Goal: Task Accomplishment & Management: Use online tool/utility

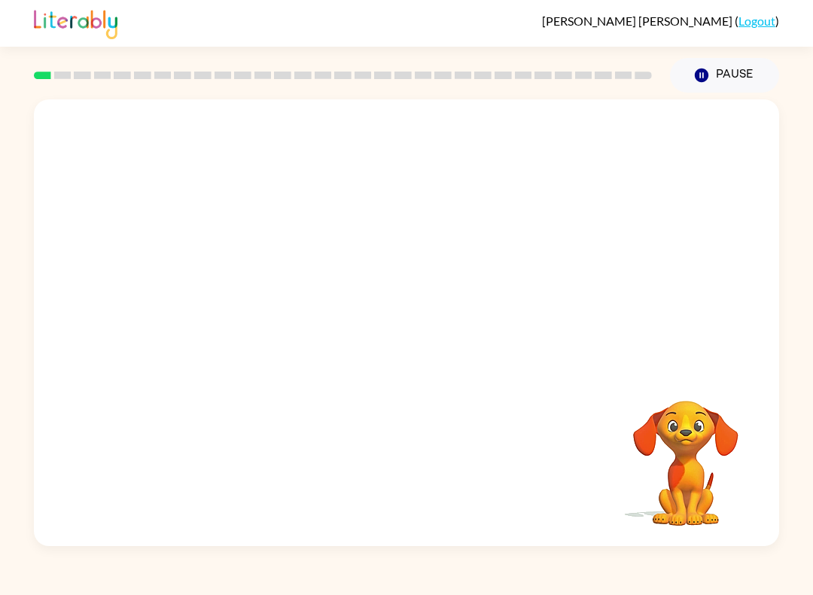
click at [770, 454] on div "Your browser must support playing .mp4 files to use Literably. Please try using…" at bounding box center [406, 322] width 745 height 446
click at [406, 332] on div at bounding box center [406, 330] width 96 height 55
click at [419, 339] on div at bounding box center [406, 330] width 96 height 55
click at [431, 301] on div at bounding box center [406, 322] width 745 height 446
click at [430, 301] on div at bounding box center [406, 322] width 745 height 446
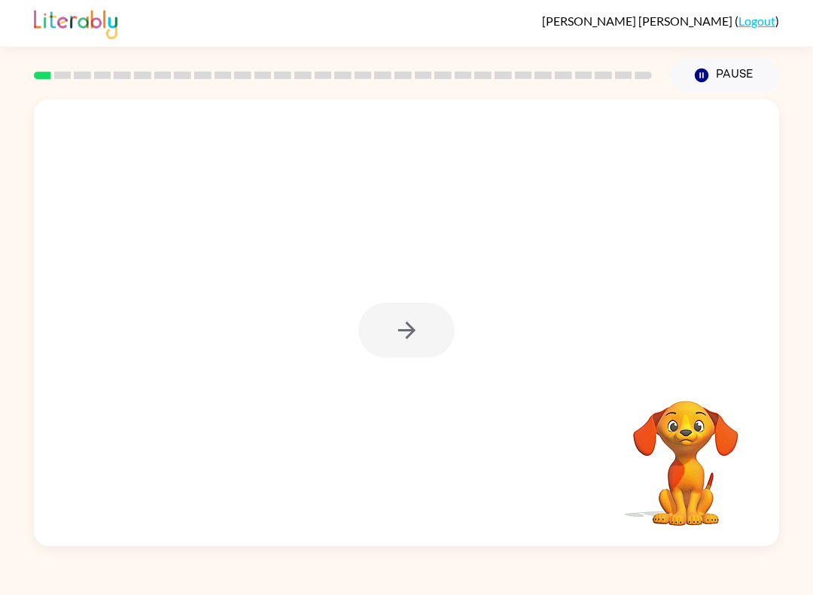
click at [432, 338] on div at bounding box center [406, 330] width 96 height 55
click at [416, 344] on div at bounding box center [406, 330] width 96 height 55
click at [416, 343] on div at bounding box center [406, 330] width 96 height 55
click at [435, 330] on div at bounding box center [406, 330] width 96 height 55
click at [420, 339] on div at bounding box center [406, 330] width 96 height 55
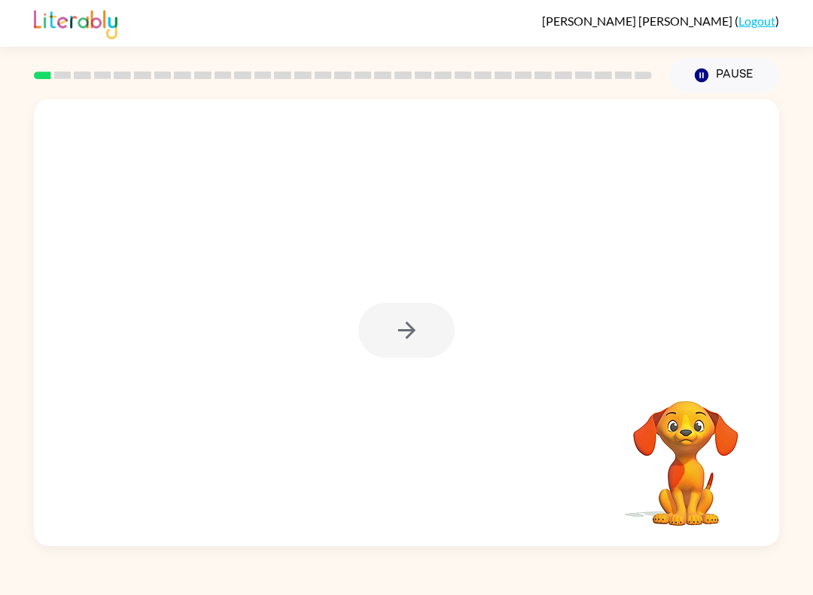
click at [440, 342] on div at bounding box center [406, 330] width 96 height 55
click at [711, 85] on button "Pause Pause" at bounding box center [724, 75] width 109 height 35
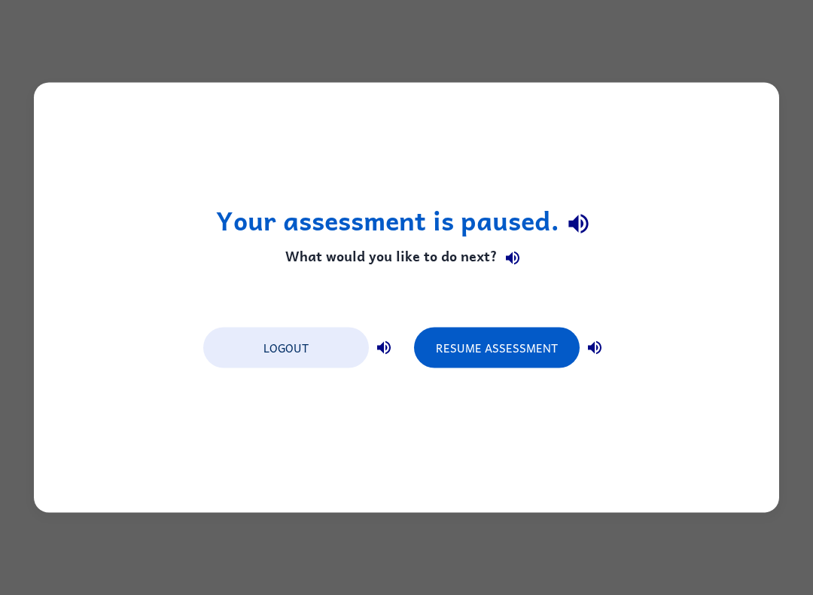
click at [763, 75] on div "Your assessment is paused. What would you like to do next? Logout Resume Assess…" at bounding box center [406, 297] width 813 height 595
click at [547, 352] on button "Resume Assessment" at bounding box center [497, 347] width 166 height 41
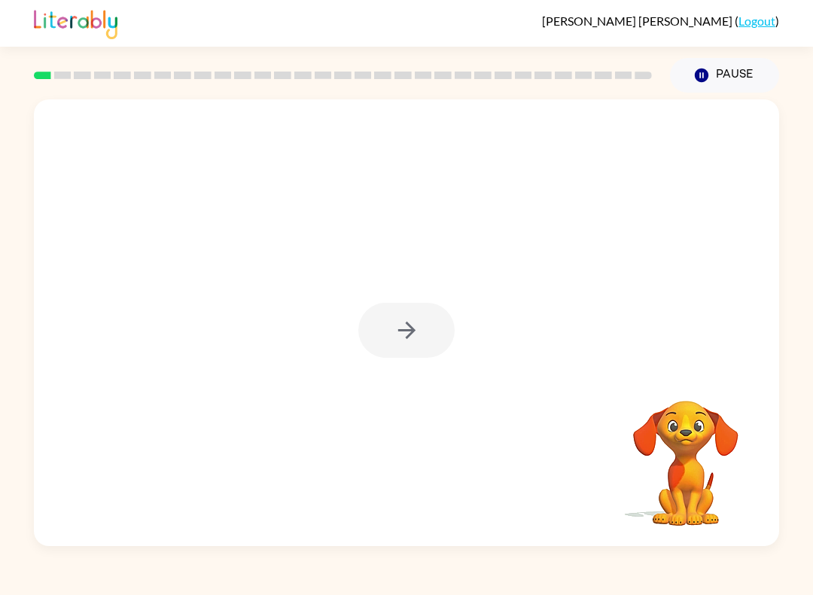
click at [408, 325] on div at bounding box center [406, 330] width 96 height 55
click at [398, 343] on div at bounding box center [406, 330] width 96 height 55
click at [397, 339] on icon "button" at bounding box center [407, 330] width 26 height 26
click at [403, 341] on div at bounding box center [406, 330] width 96 height 55
click at [388, 462] on div "Your browser must support playing .mp4 files to use Literably. Please try using…" at bounding box center [406, 322] width 745 height 446
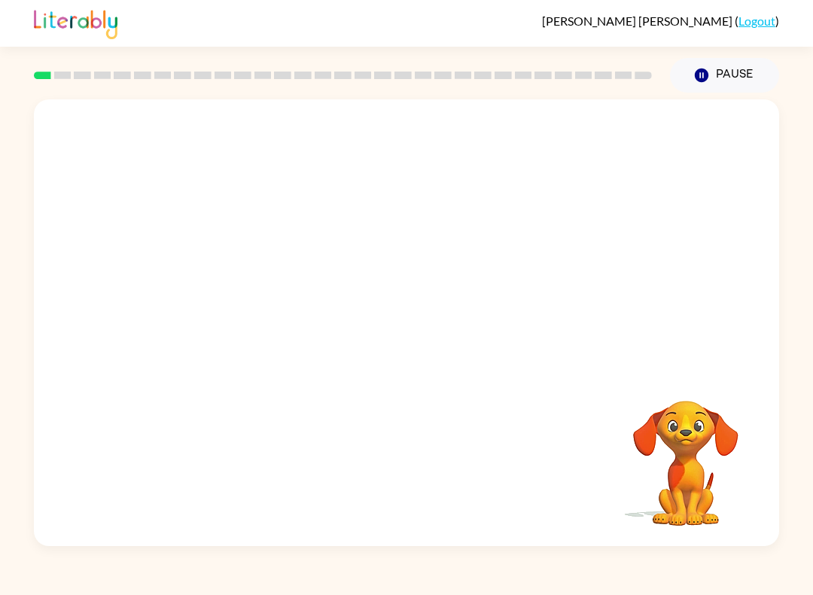
click at [345, 298] on div at bounding box center [406, 233] width 745 height 269
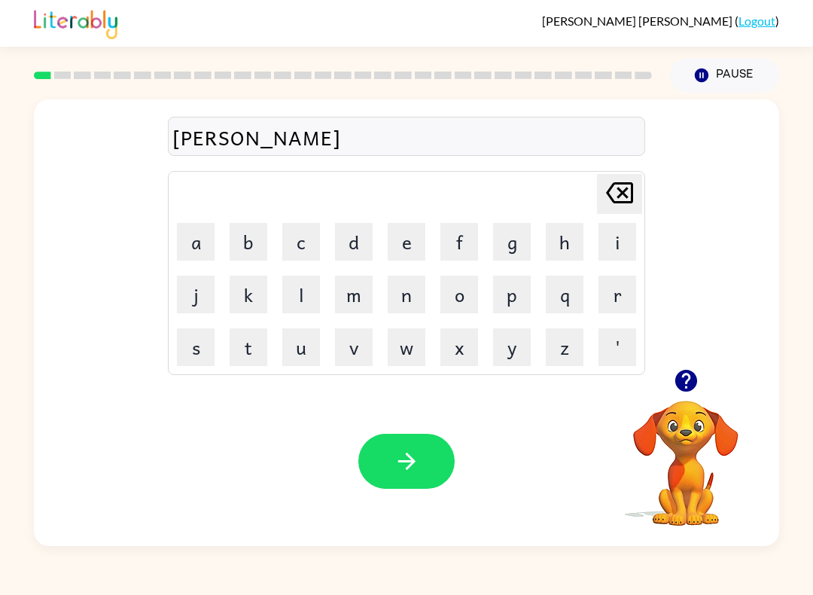
click at [415, 465] on icon "button" at bounding box center [407, 461] width 26 height 26
click at [437, 458] on button "button" at bounding box center [406, 461] width 96 height 55
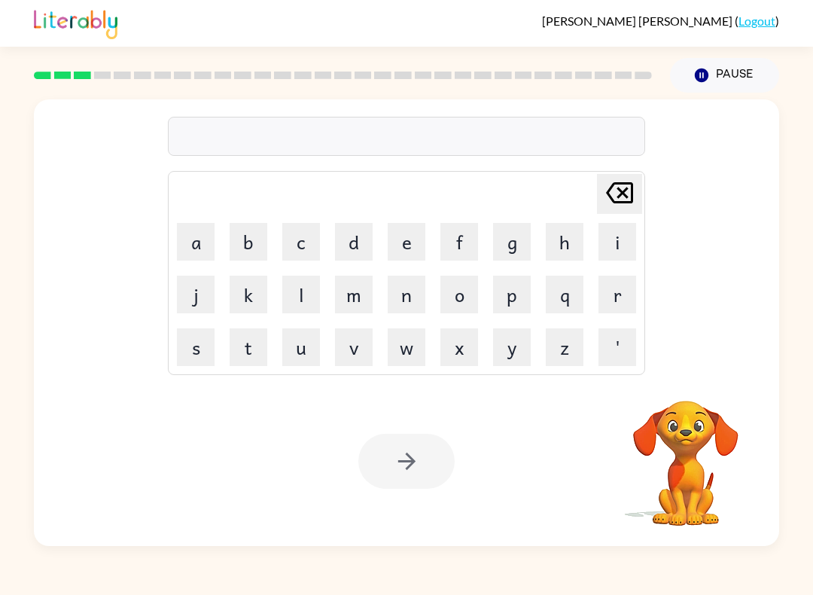
click at [458, 137] on div at bounding box center [406, 136] width 477 height 39
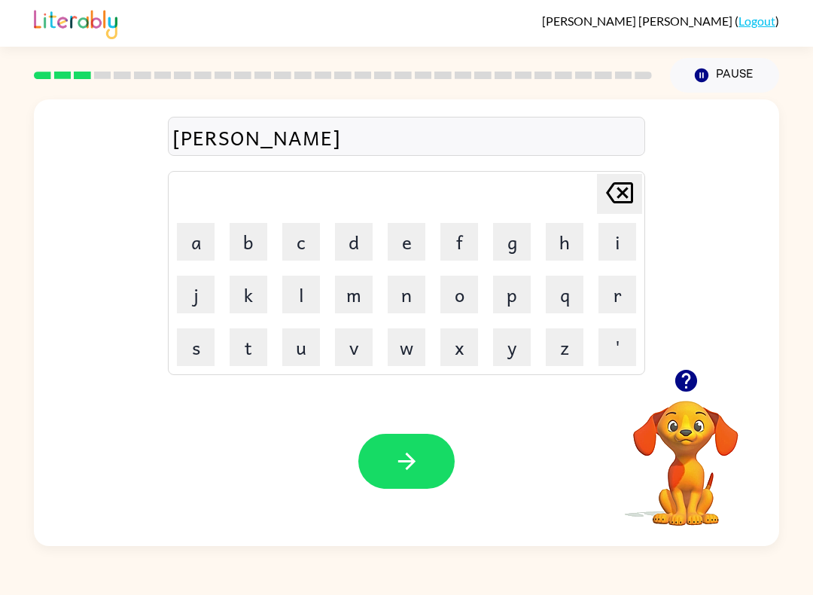
click at [419, 470] on icon "button" at bounding box center [407, 461] width 26 height 26
click at [406, 477] on button "button" at bounding box center [406, 461] width 96 height 55
click at [415, 463] on icon "button" at bounding box center [407, 461] width 26 height 26
click at [430, 468] on button "button" at bounding box center [406, 461] width 96 height 55
click at [421, 455] on button "button" at bounding box center [406, 461] width 96 height 55
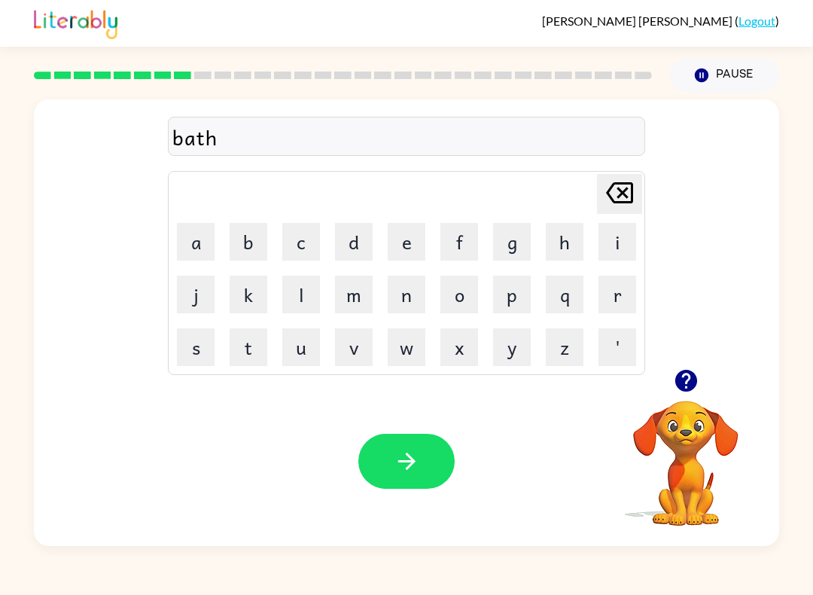
click at [414, 464] on icon "button" at bounding box center [407, 461] width 26 height 26
click at [396, 473] on icon "button" at bounding box center [407, 461] width 26 height 26
click at [425, 485] on button "button" at bounding box center [406, 461] width 96 height 55
click at [416, 463] on icon "button" at bounding box center [407, 461] width 26 height 26
click at [423, 456] on button "button" at bounding box center [406, 461] width 96 height 55
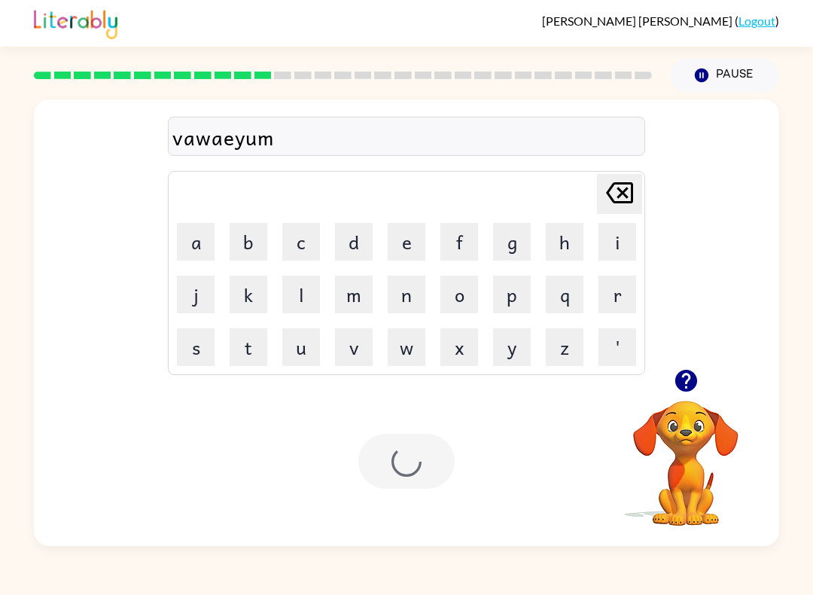
click at [422, 456] on div at bounding box center [406, 461] width 96 height 55
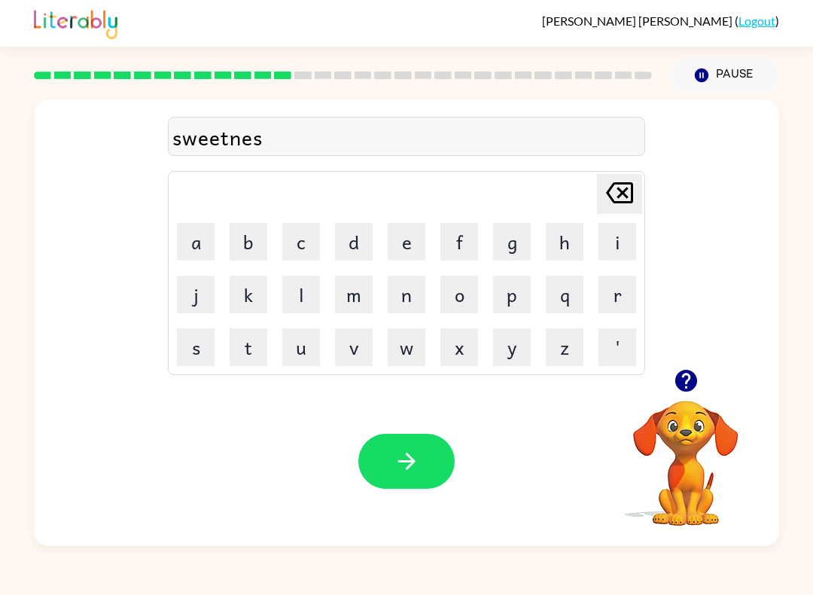
click at [422, 461] on button "button" at bounding box center [406, 461] width 96 height 55
click at [420, 474] on button "button" at bounding box center [406, 461] width 96 height 55
click at [412, 460] on icon "button" at bounding box center [405, 460] width 17 height 17
click at [409, 463] on icon "button" at bounding box center [407, 461] width 26 height 26
click at [413, 466] on icon "button" at bounding box center [407, 461] width 26 height 26
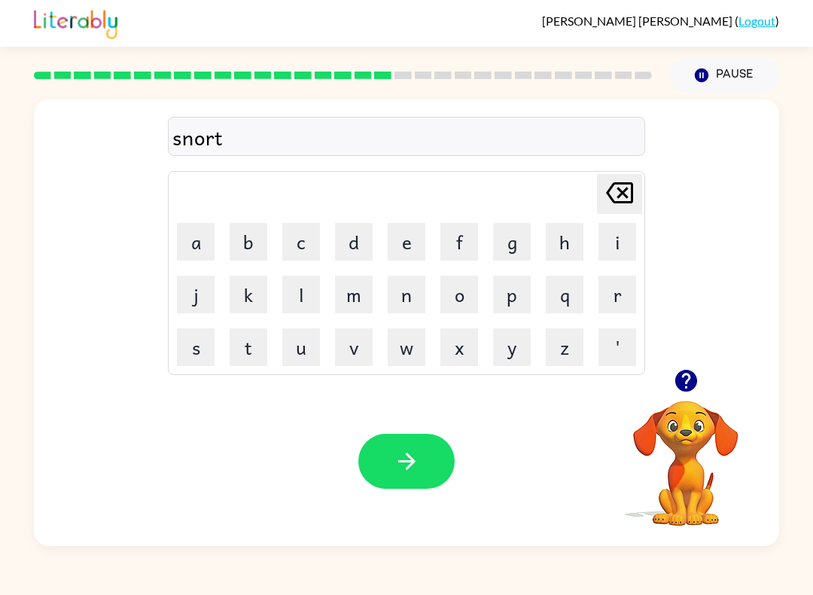
click at [412, 458] on icon "button" at bounding box center [405, 460] width 17 height 17
click at [406, 459] on icon "button" at bounding box center [407, 461] width 26 height 26
click at [459, 134] on div at bounding box center [406, 136] width 477 height 39
click at [389, 476] on button "button" at bounding box center [406, 461] width 96 height 55
click at [439, 458] on button "button" at bounding box center [406, 461] width 96 height 55
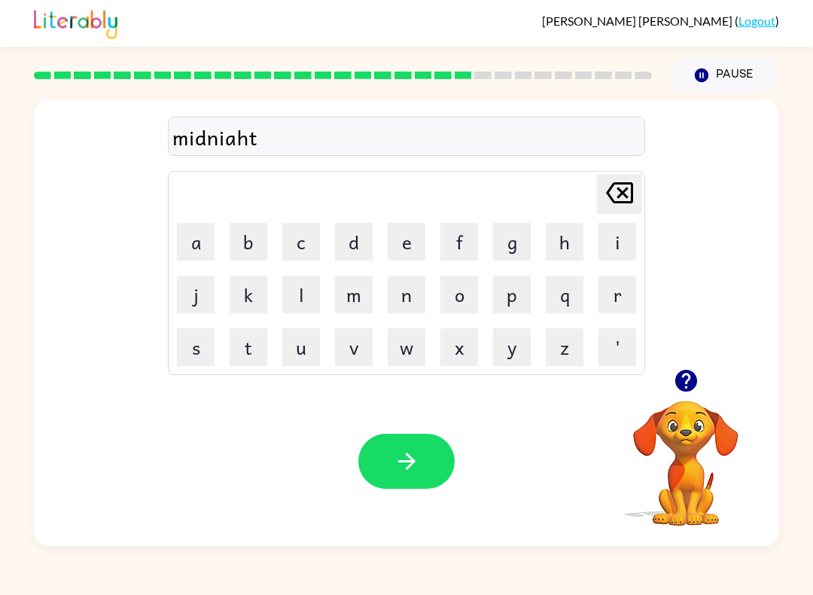
click at [403, 472] on icon "button" at bounding box center [407, 461] width 26 height 26
click at [403, 465] on icon "button" at bounding box center [407, 461] width 26 height 26
click at [407, 478] on button "button" at bounding box center [406, 461] width 96 height 55
click at [431, 475] on button "button" at bounding box center [406, 461] width 96 height 55
click at [396, 486] on button "button" at bounding box center [406, 461] width 96 height 55
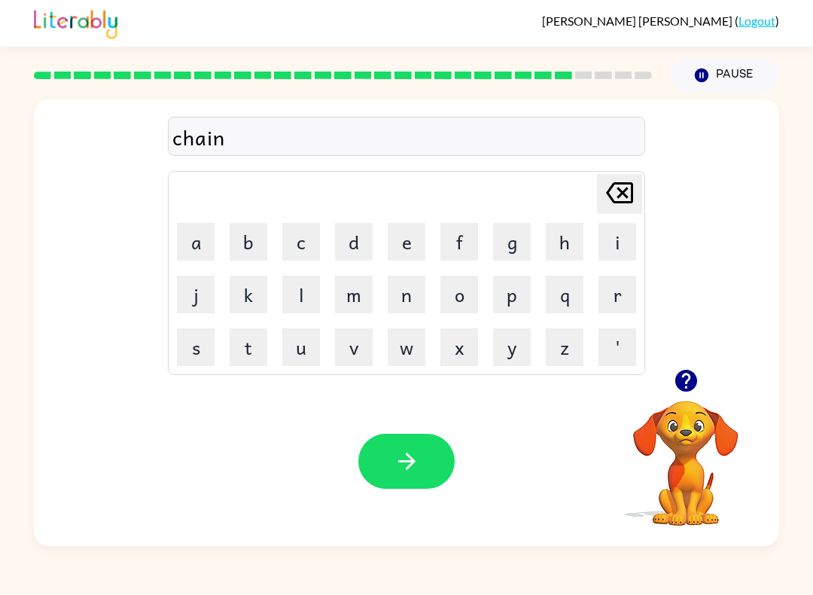
click at [423, 463] on button "button" at bounding box center [406, 461] width 96 height 55
click at [408, 470] on icon "button" at bounding box center [407, 461] width 26 height 26
click at [411, 465] on icon "button" at bounding box center [405, 460] width 17 height 17
click at [421, 472] on button "button" at bounding box center [406, 461] width 96 height 55
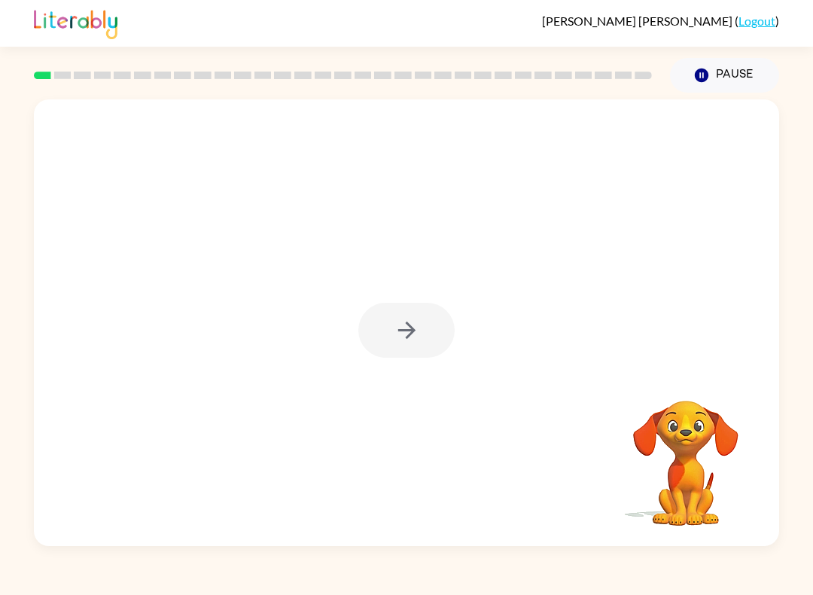
click at [421, 339] on div at bounding box center [406, 330] width 96 height 55
click at [423, 339] on div at bounding box center [406, 330] width 96 height 55
click at [415, 333] on div at bounding box center [406, 330] width 96 height 55
click at [415, 332] on div at bounding box center [406, 330] width 96 height 55
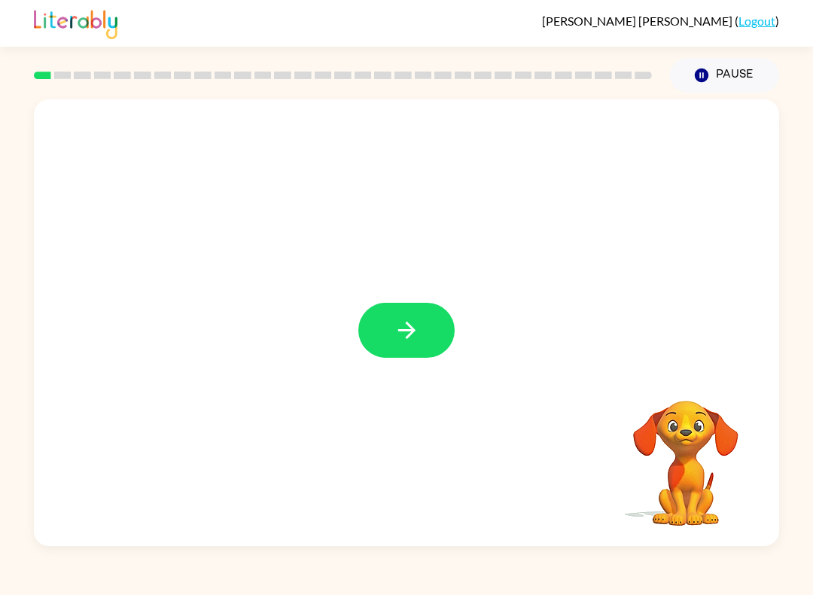
click at [418, 317] on button "button" at bounding box center [406, 330] width 96 height 55
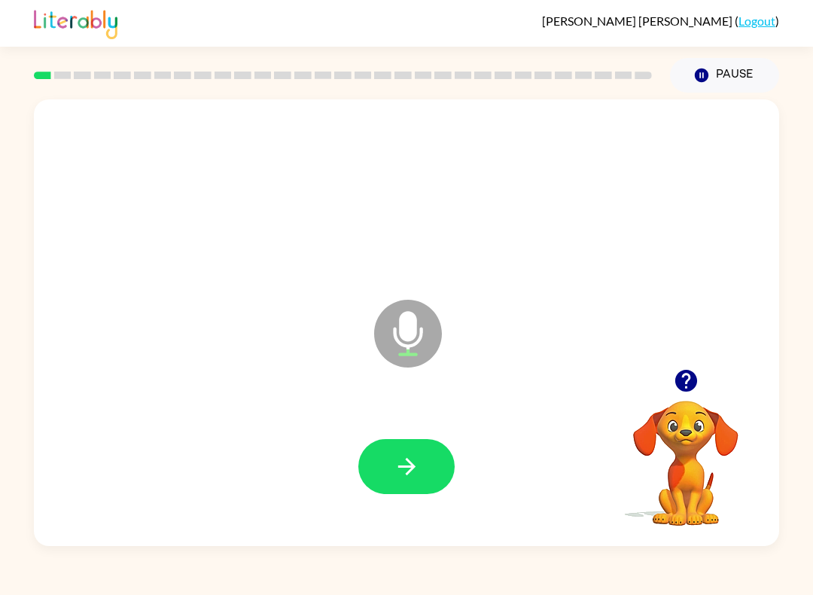
click at [413, 479] on icon "button" at bounding box center [407, 466] width 26 height 26
click at [393, 341] on icon at bounding box center [408, 334] width 68 height 68
click at [428, 449] on button "button" at bounding box center [406, 466] width 96 height 55
click at [425, 481] on button "button" at bounding box center [406, 466] width 96 height 55
click at [415, 490] on button "button" at bounding box center [406, 466] width 96 height 55
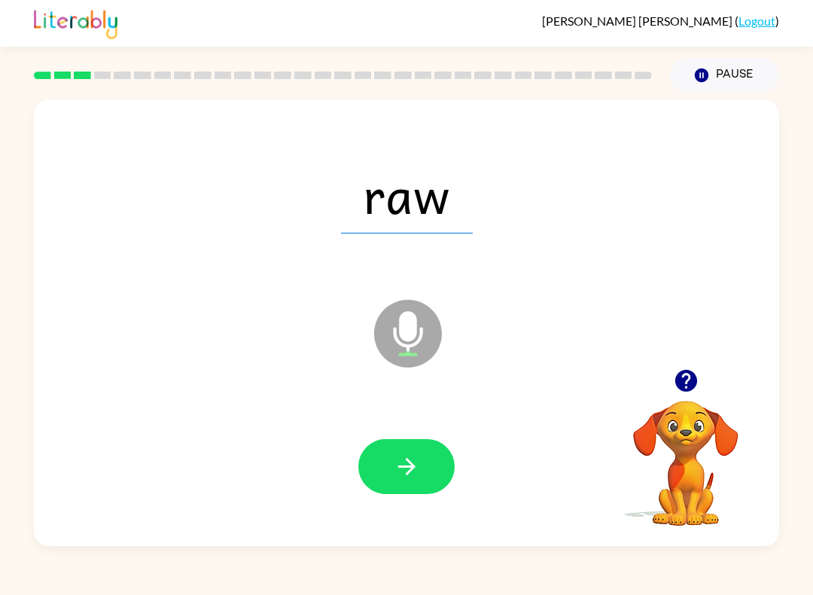
click at [422, 470] on button "button" at bounding box center [406, 466] width 96 height 55
click at [403, 492] on button "button" at bounding box center [406, 466] width 96 height 55
click at [443, 476] on button "button" at bounding box center [406, 466] width 96 height 55
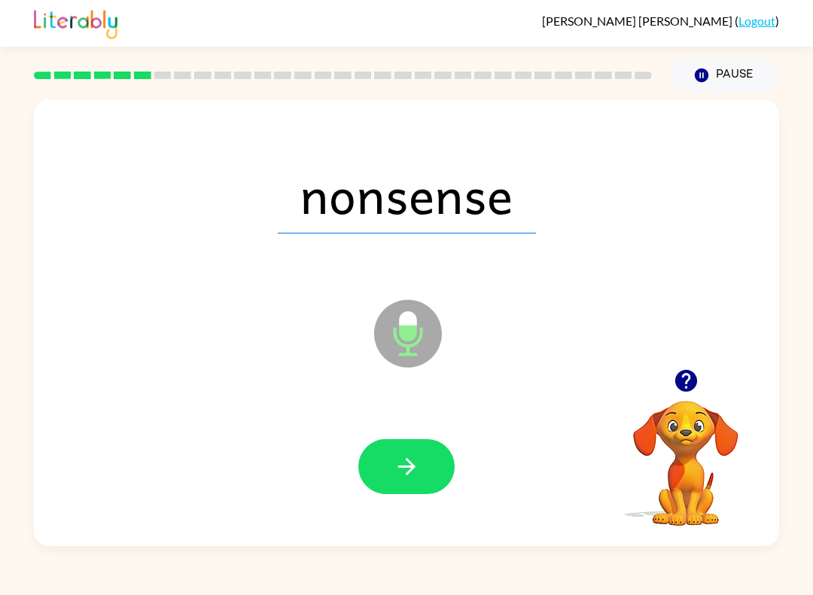
click at [409, 463] on icon "button" at bounding box center [405, 466] width 17 height 17
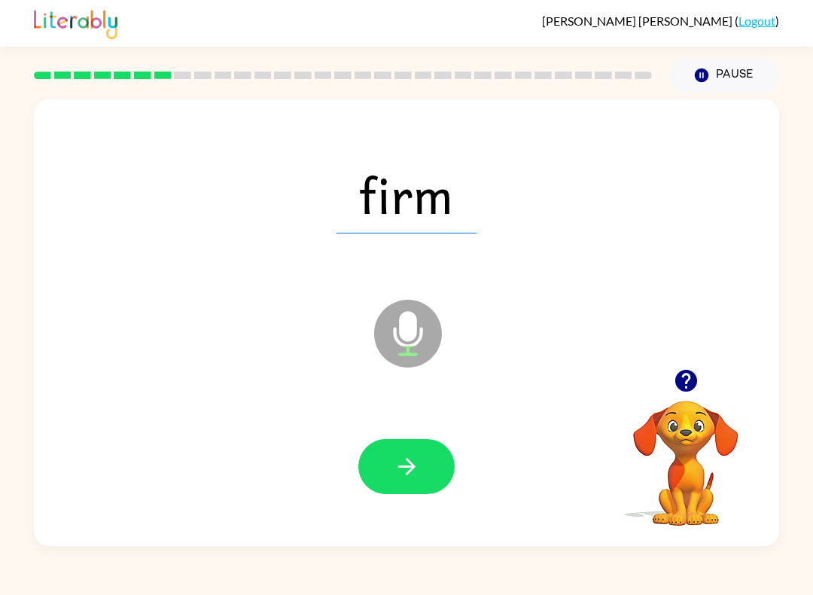
click at [403, 476] on icon "button" at bounding box center [407, 466] width 26 height 26
click at [423, 458] on button "button" at bounding box center [406, 466] width 96 height 55
click at [433, 474] on button "button" at bounding box center [406, 466] width 96 height 55
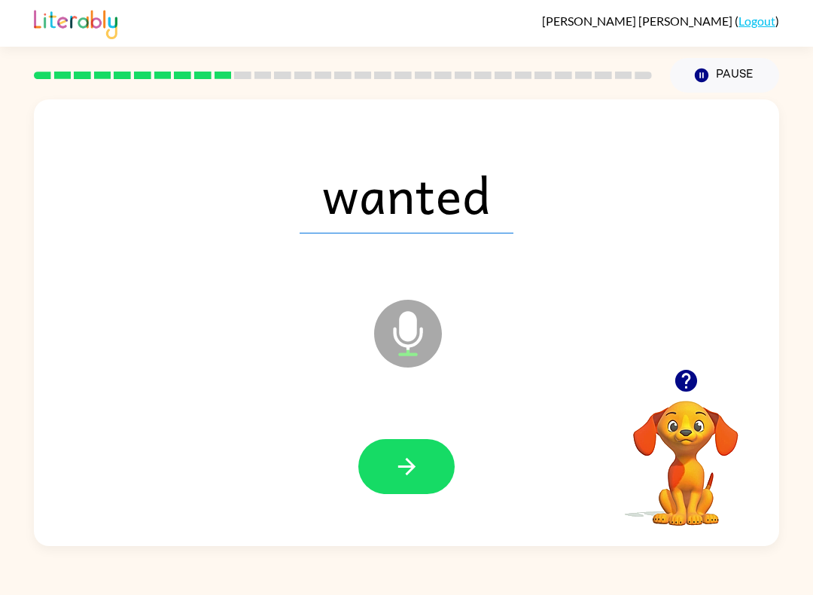
click at [423, 490] on button "button" at bounding box center [406, 466] width 96 height 55
click at [405, 461] on icon "button" at bounding box center [407, 466] width 26 height 26
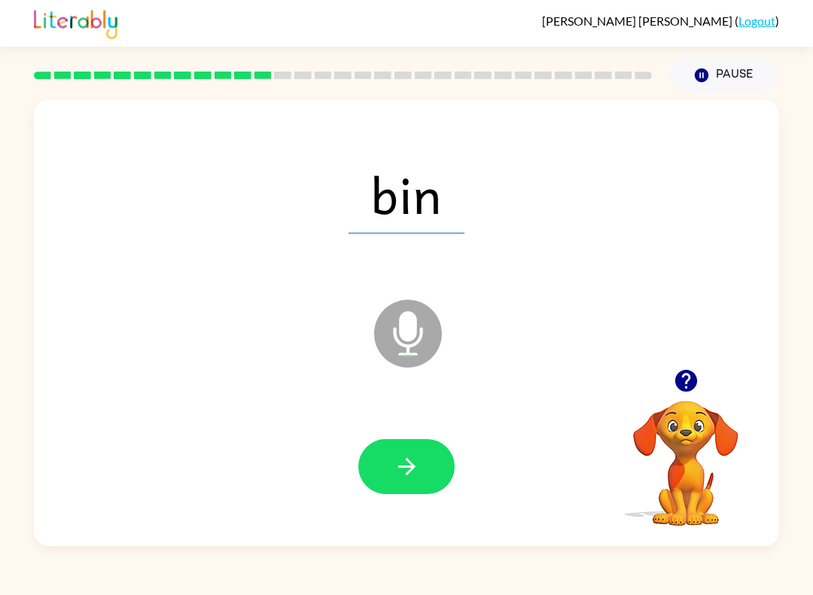
click at [418, 467] on icon "button" at bounding box center [407, 466] width 26 height 26
click at [425, 479] on button "button" at bounding box center [406, 466] width 96 height 55
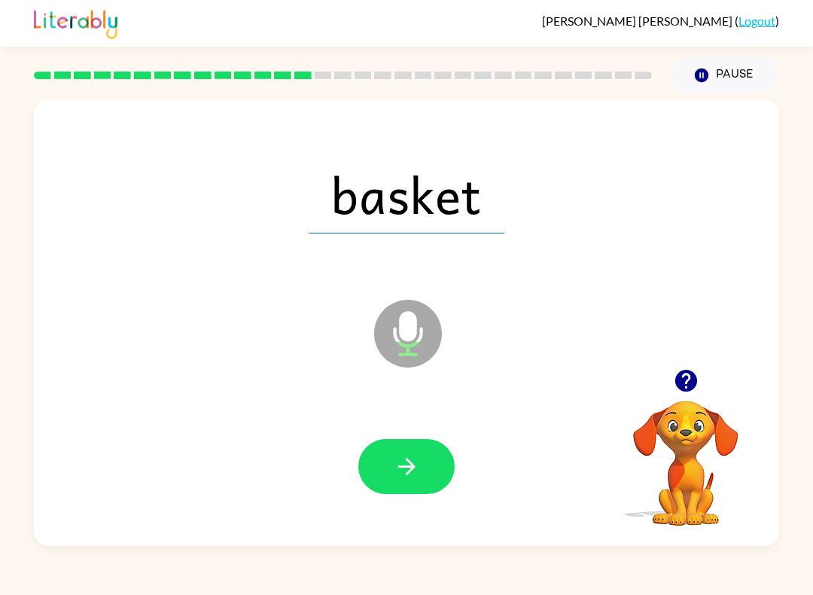
click at [400, 489] on button "button" at bounding box center [406, 466] width 96 height 55
click at [398, 461] on icon "button" at bounding box center [407, 466] width 26 height 26
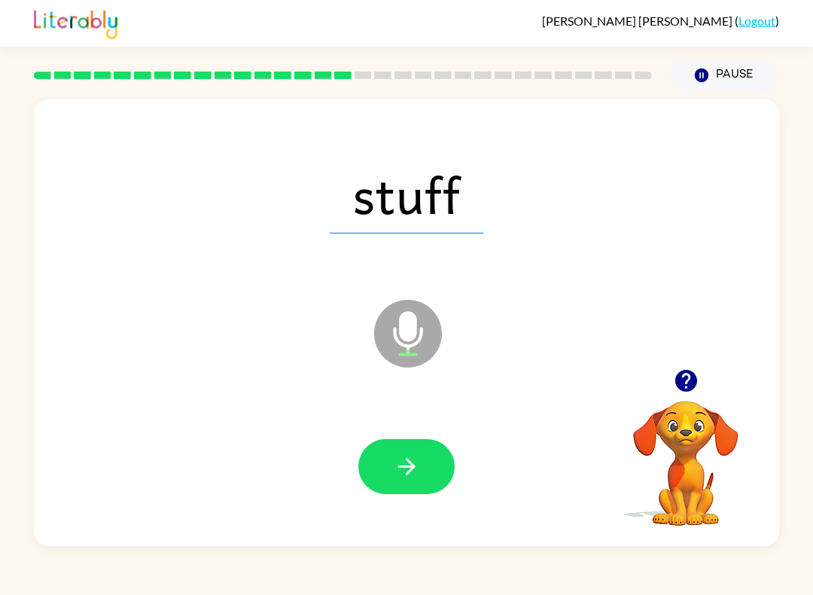
click at [377, 483] on button "button" at bounding box center [406, 466] width 96 height 55
click at [416, 470] on icon "button" at bounding box center [407, 466] width 26 height 26
click at [413, 460] on icon "button" at bounding box center [407, 466] width 26 height 26
click at [409, 470] on icon "button" at bounding box center [407, 466] width 26 height 26
click at [406, 459] on icon "button" at bounding box center [407, 466] width 26 height 26
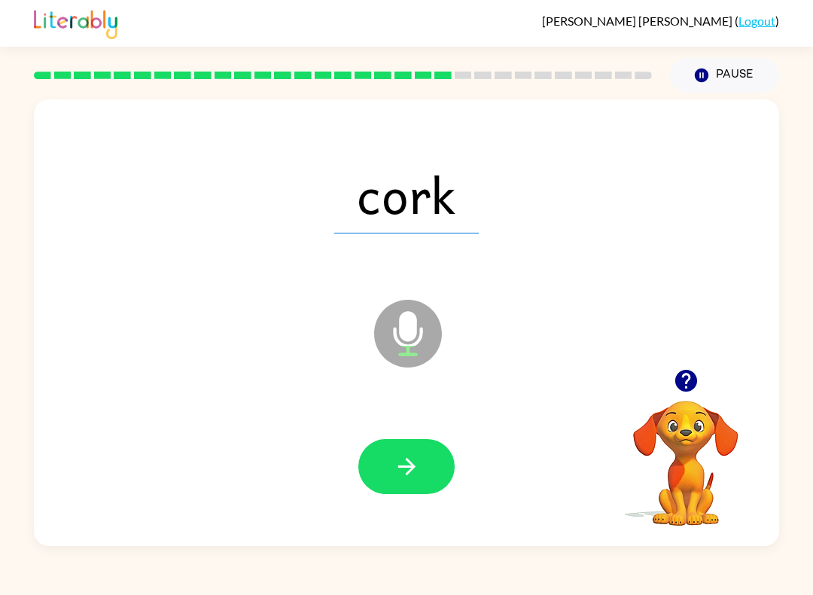
click at [405, 455] on icon "button" at bounding box center [407, 466] width 26 height 26
click at [443, 489] on button "button" at bounding box center [406, 466] width 96 height 55
click at [409, 455] on icon "button" at bounding box center [407, 466] width 26 height 26
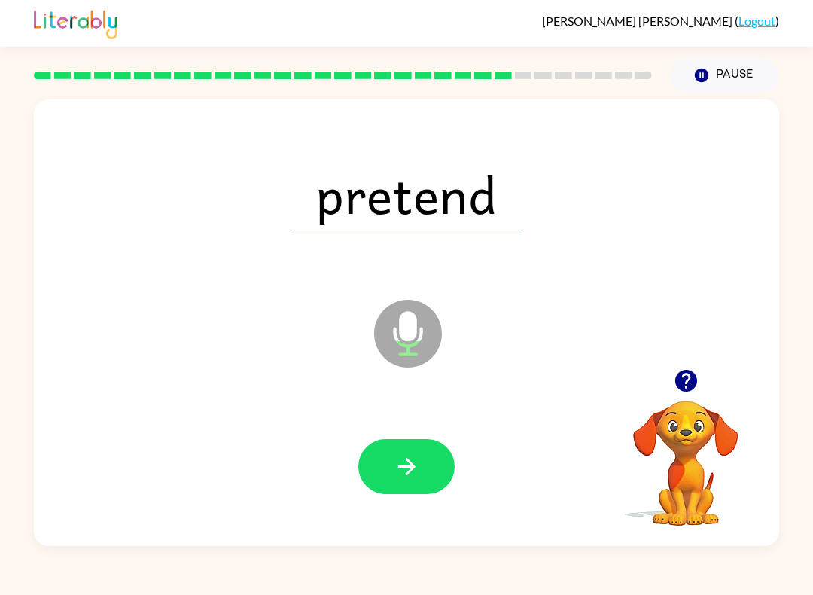
click at [416, 458] on icon "button" at bounding box center [407, 466] width 26 height 26
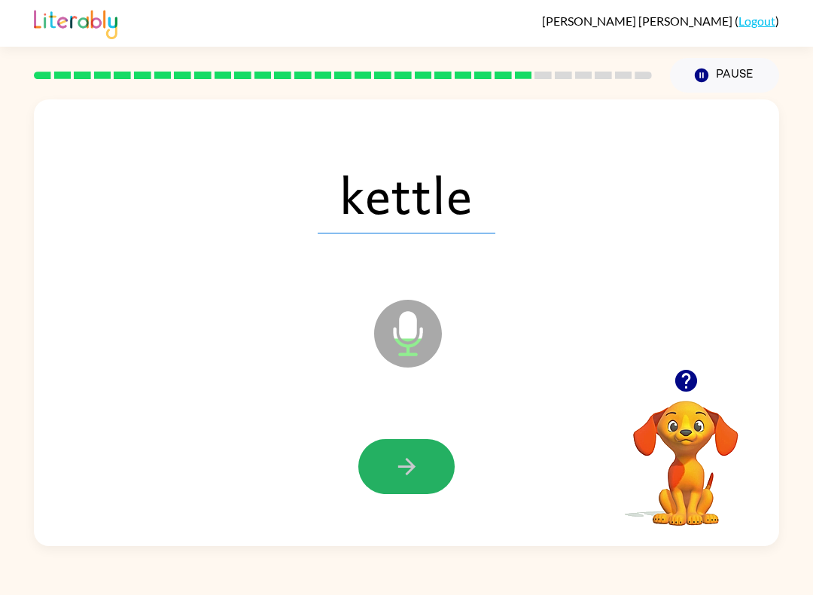
click at [427, 476] on button "button" at bounding box center [406, 466] width 96 height 55
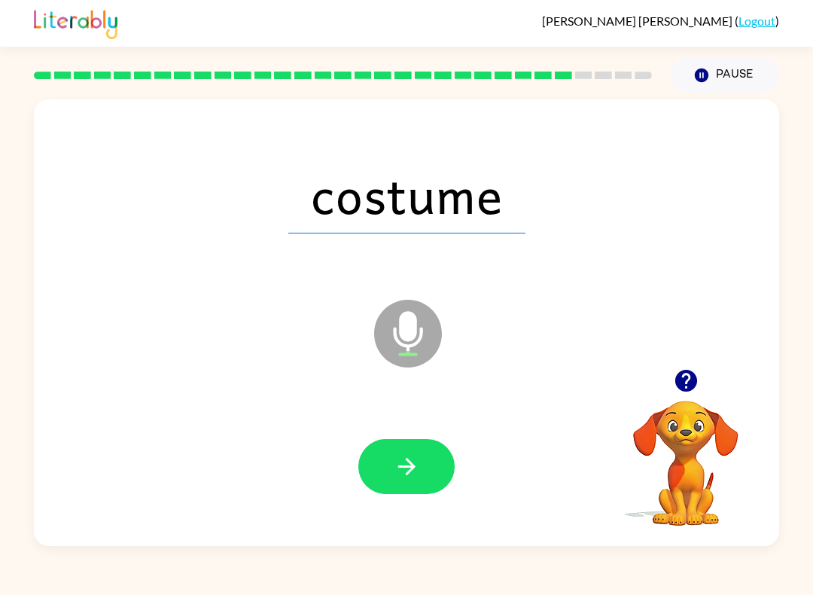
click at [409, 473] on icon "button" at bounding box center [405, 466] width 17 height 17
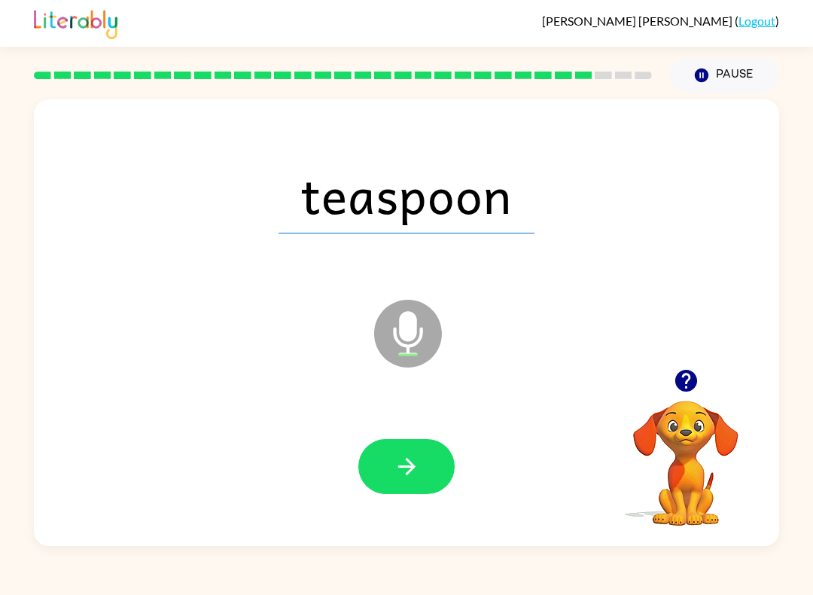
click at [439, 478] on button "button" at bounding box center [406, 466] width 96 height 55
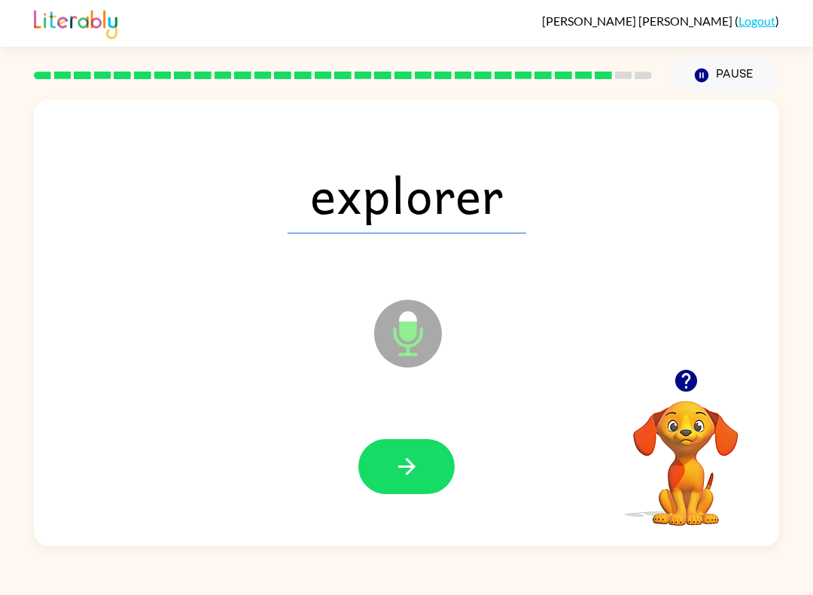
click at [403, 473] on icon "button" at bounding box center [407, 466] width 26 height 26
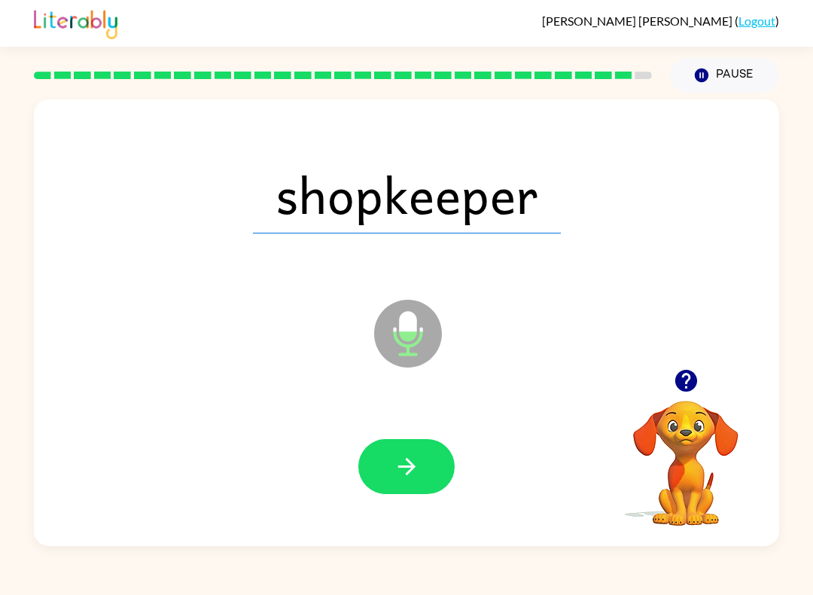
click at [389, 464] on button "button" at bounding box center [406, 466] width 96 height 55
